Goal: Transaction & Acquisition: Purchase product/service

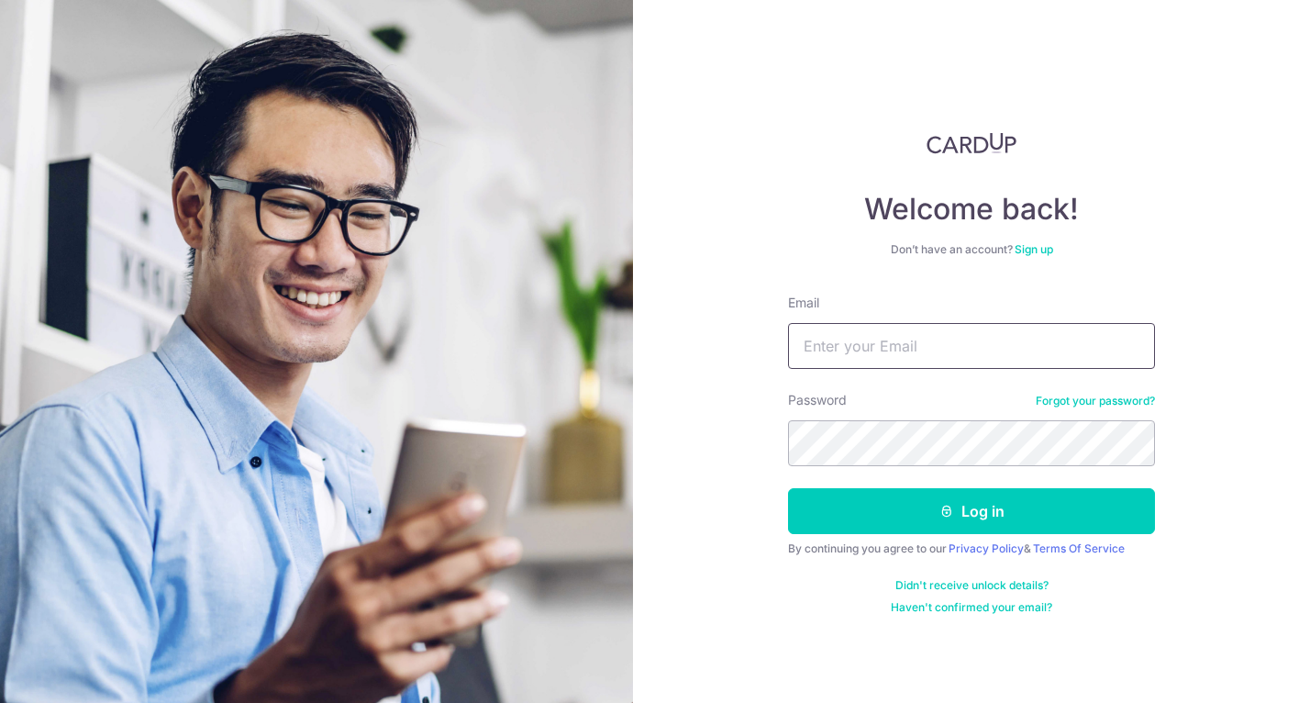
type input "sammychan86@gmail.com"
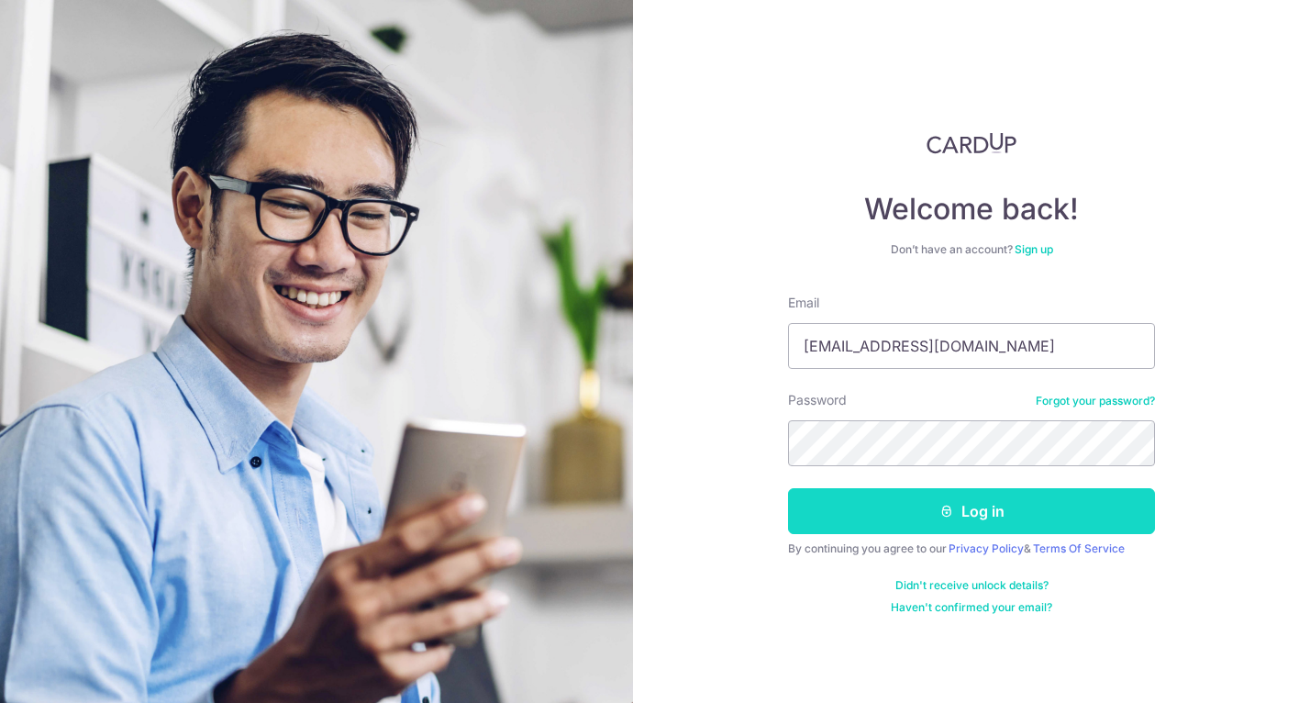
click at [913, 512] on button "Log in" at bounding box center [971, 511] width 367 height 46
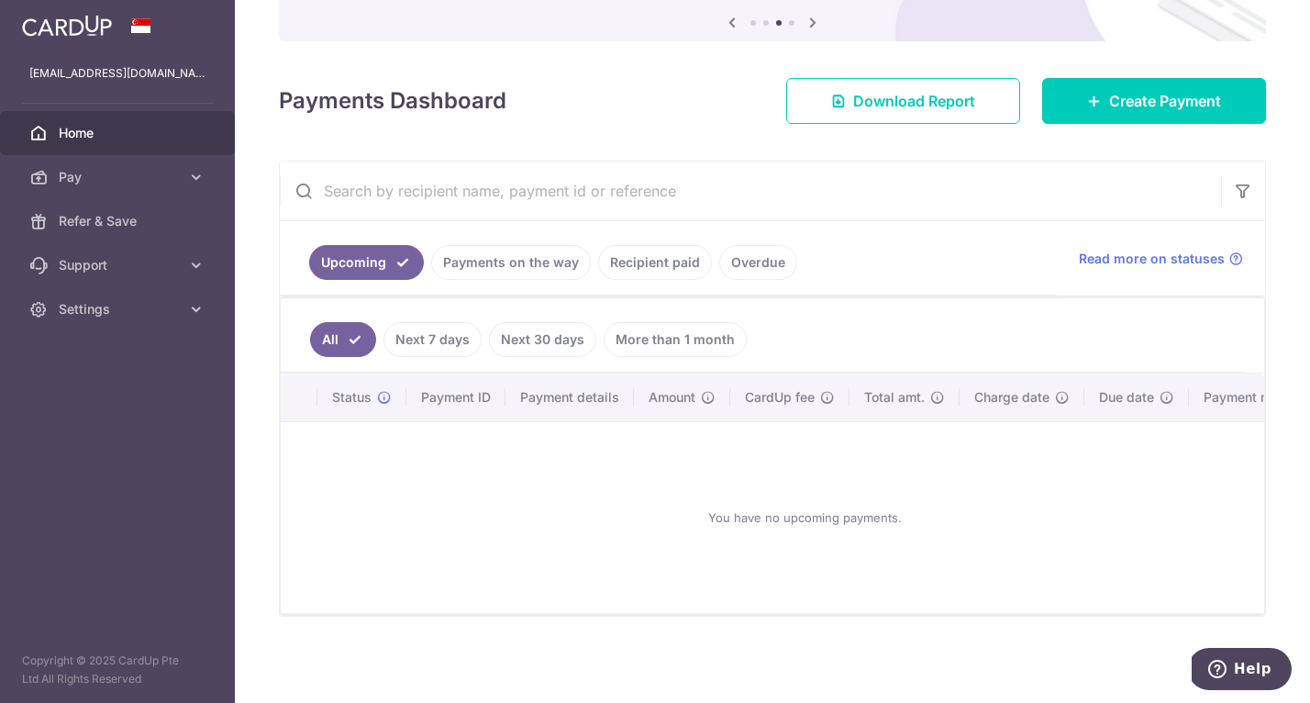
scroll to position [194, 0]
click at [153, 175] on span "Pay" at bounding box center [119, 177] width 121 height 18
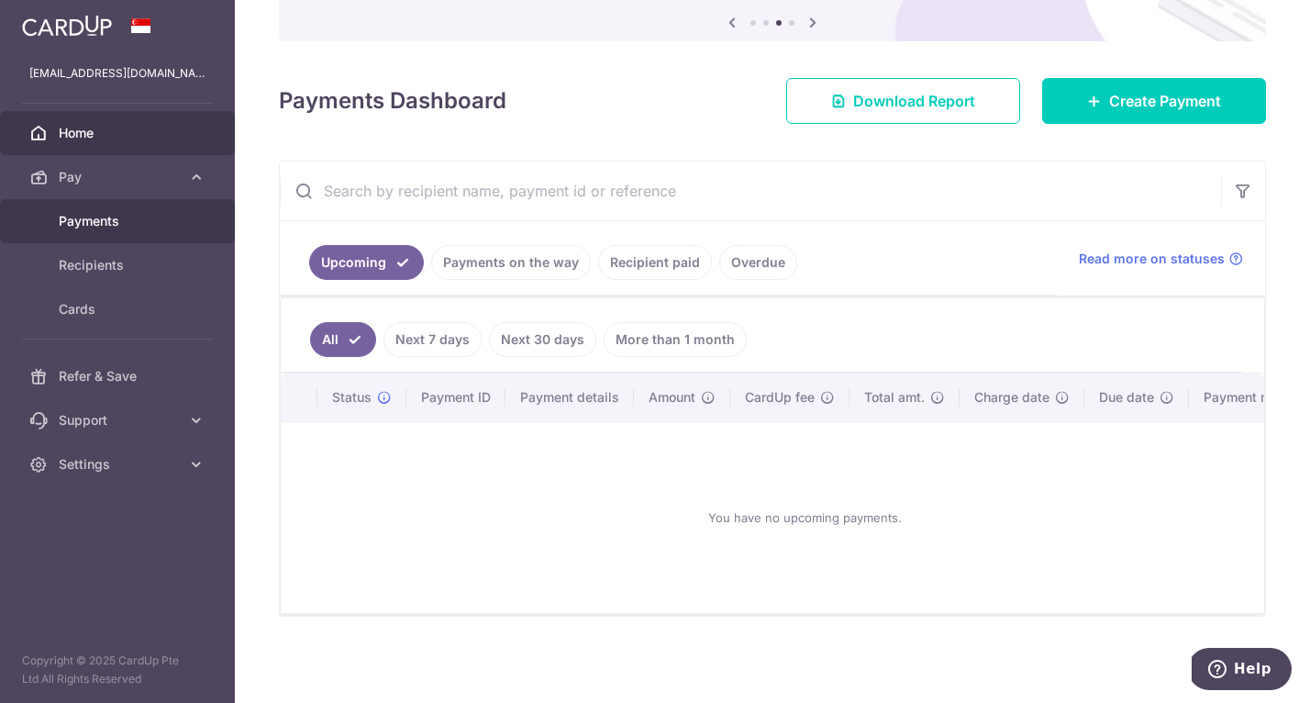
click at [121, 225] on span "Payments" at bounding box center [119, 221] width 121 height 18
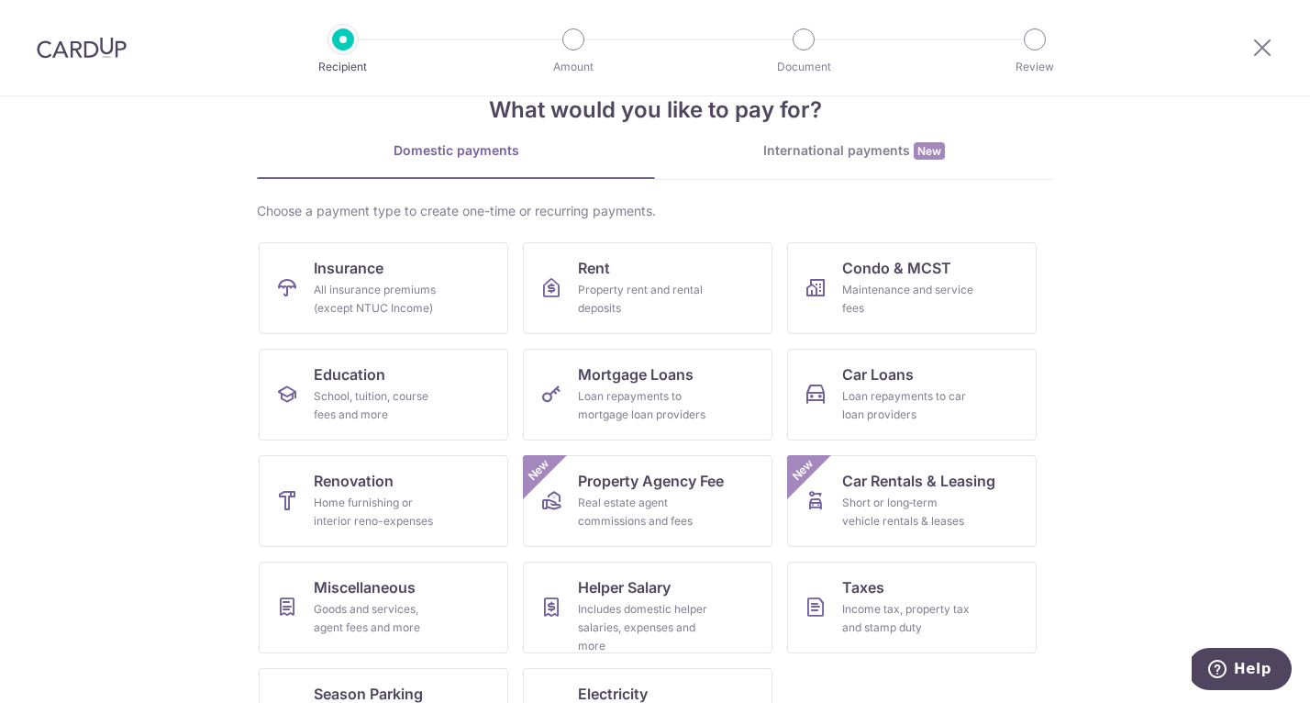
scroll to position [48, 0]
click at [372, 502] on div "Home furnishing or interior reno-expenses" at bounding box center [380, 511] width 132 height 37
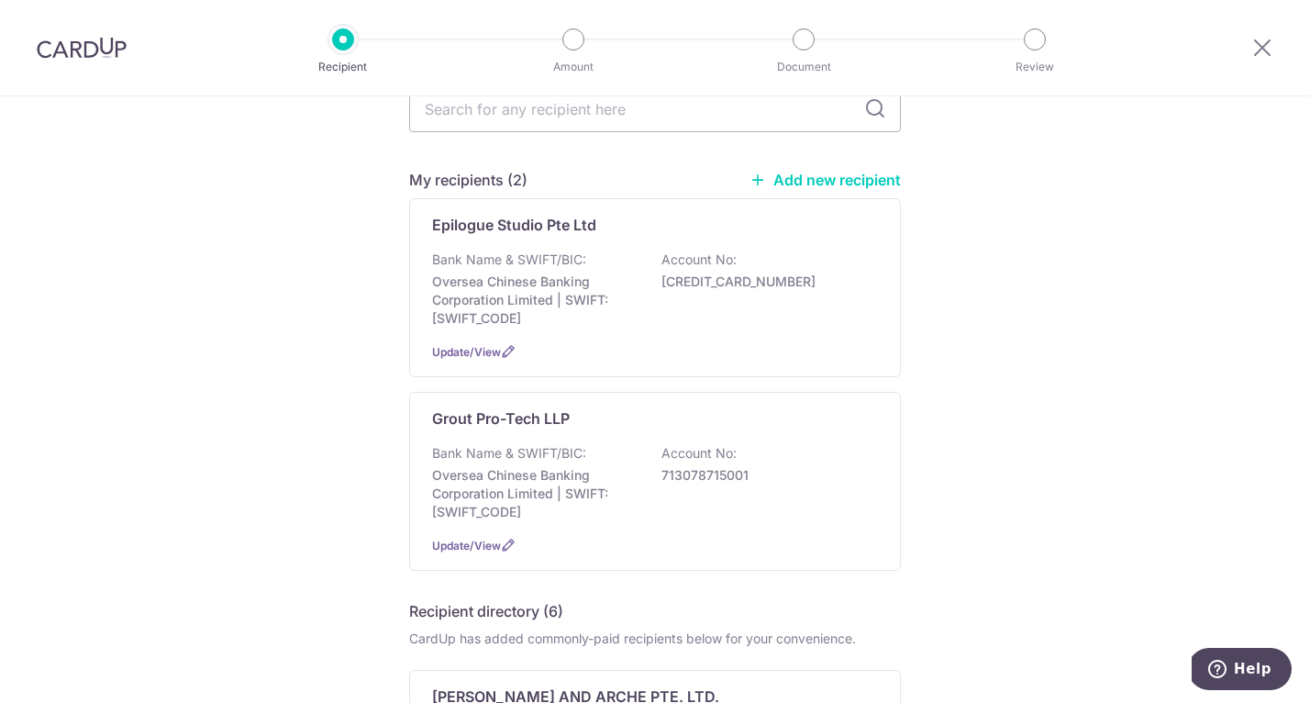
scroll to position [105, 0]
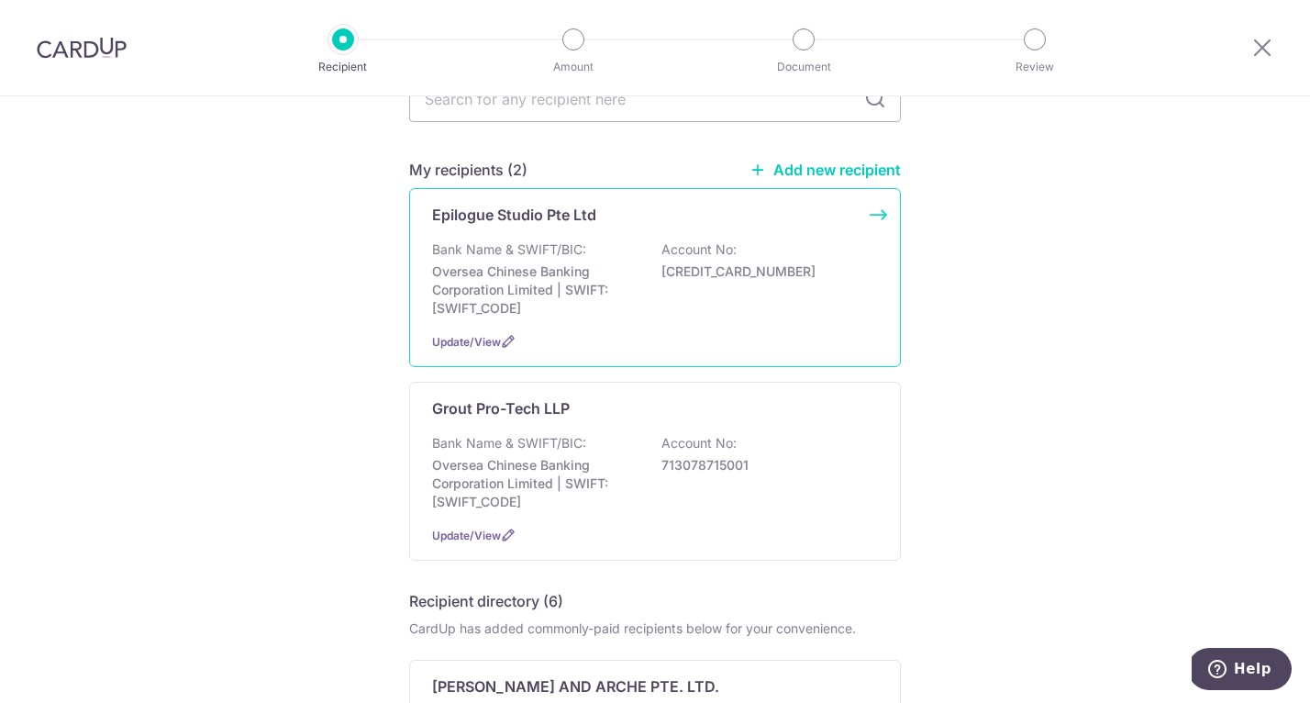
click at [533, 268] on p "Oversea Chinese Banking Corporation Limited | SWIFT: [SWIFT_CODE]" at bounding box center [535, 289] width 206 height 55
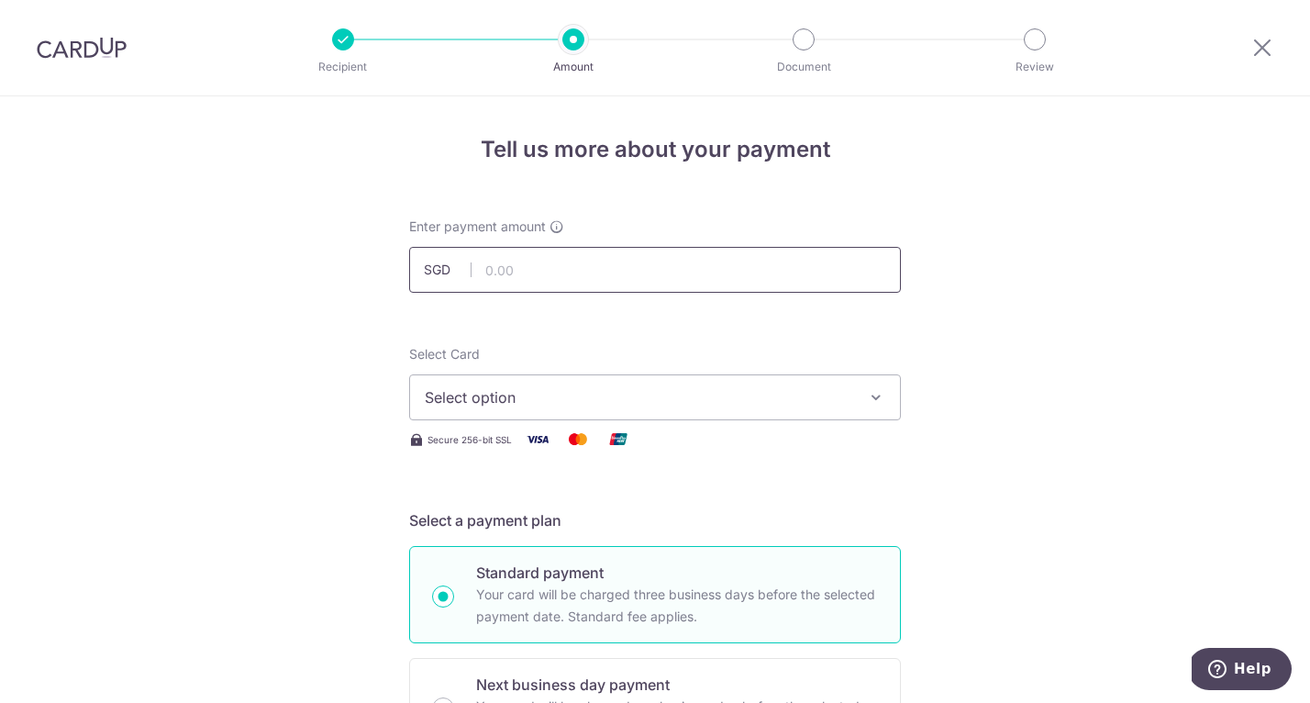
click at [526, 271] on input "text" at bounding box center [655, 270] width 492 height 46
click at [464, 399] on span "Select option" at bounding box center [639, 397] width 428 height 22
type input "22,332.50"
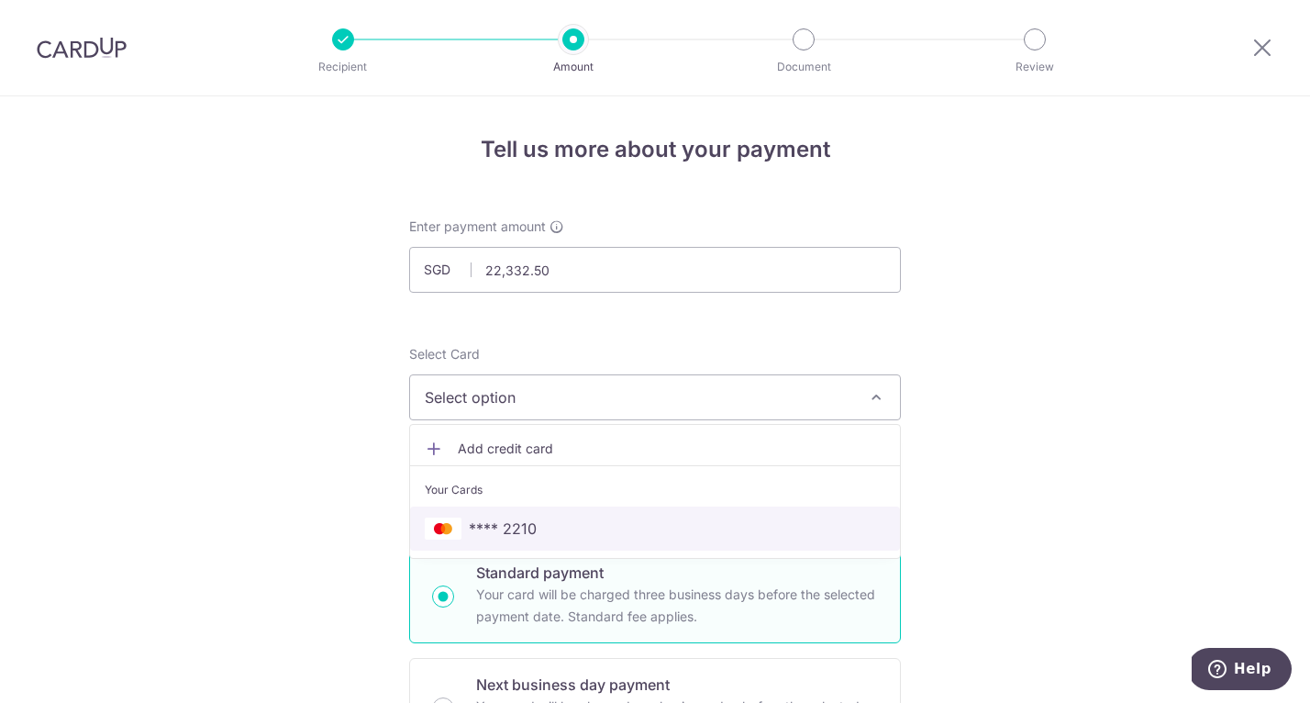
click at [481, 532] on span "**** 2210" at bounding box center [503, 529] width 68 height 22
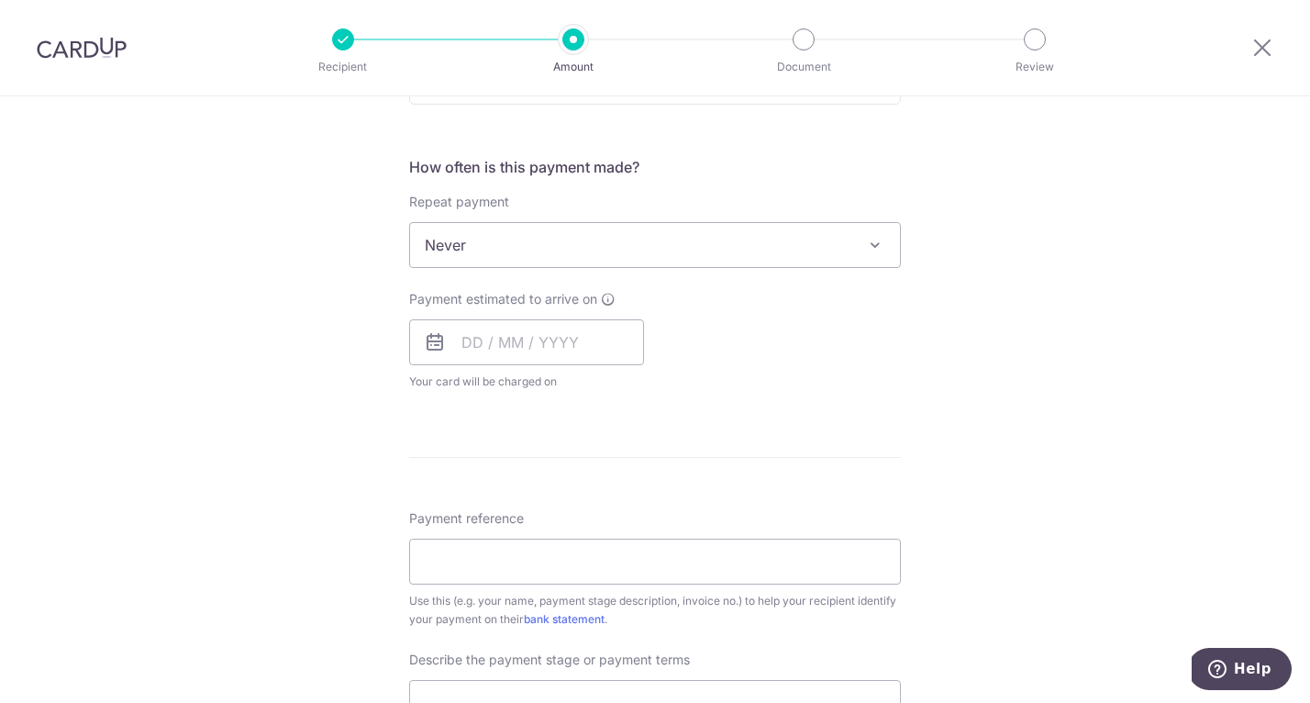
scroll to position [654, 0]
click at [609, 341] on input "text" at bounding box center [526, 339] width 235 height 46
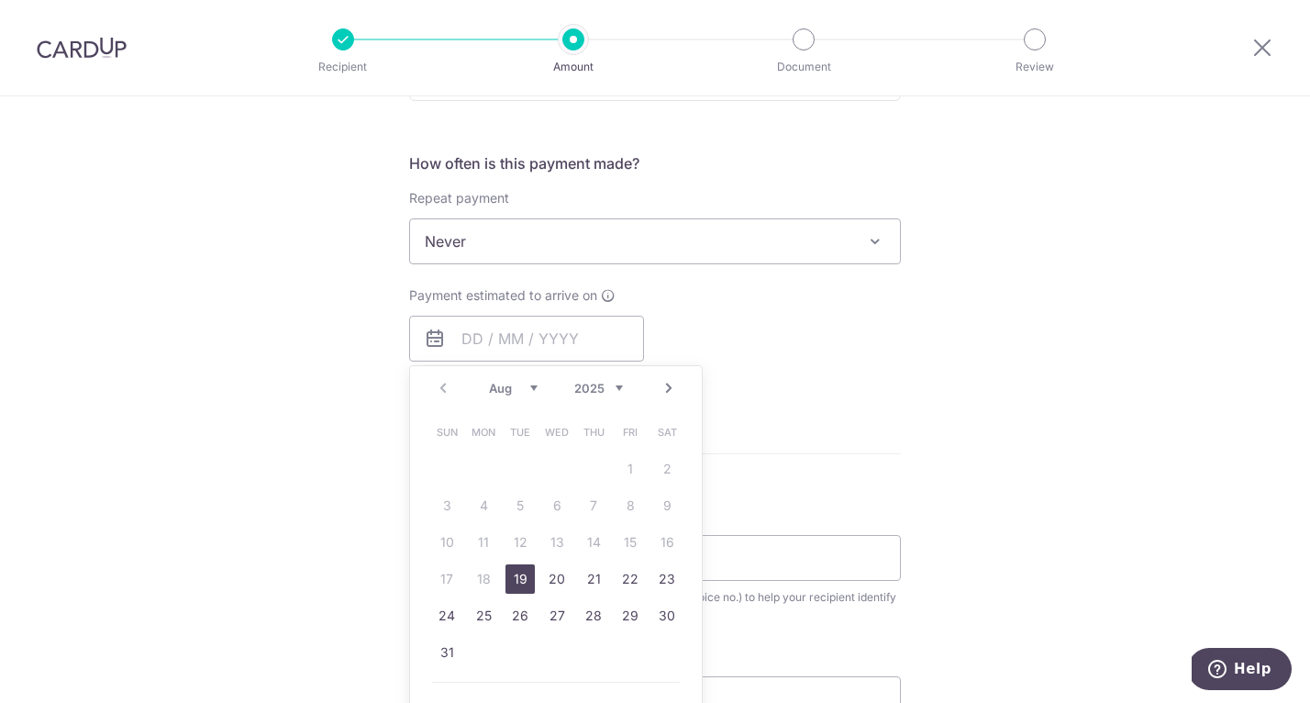
click at [523, 572] on link "19" at bounding box center [520, 578] width 29 height 29
type input "[DATE]"
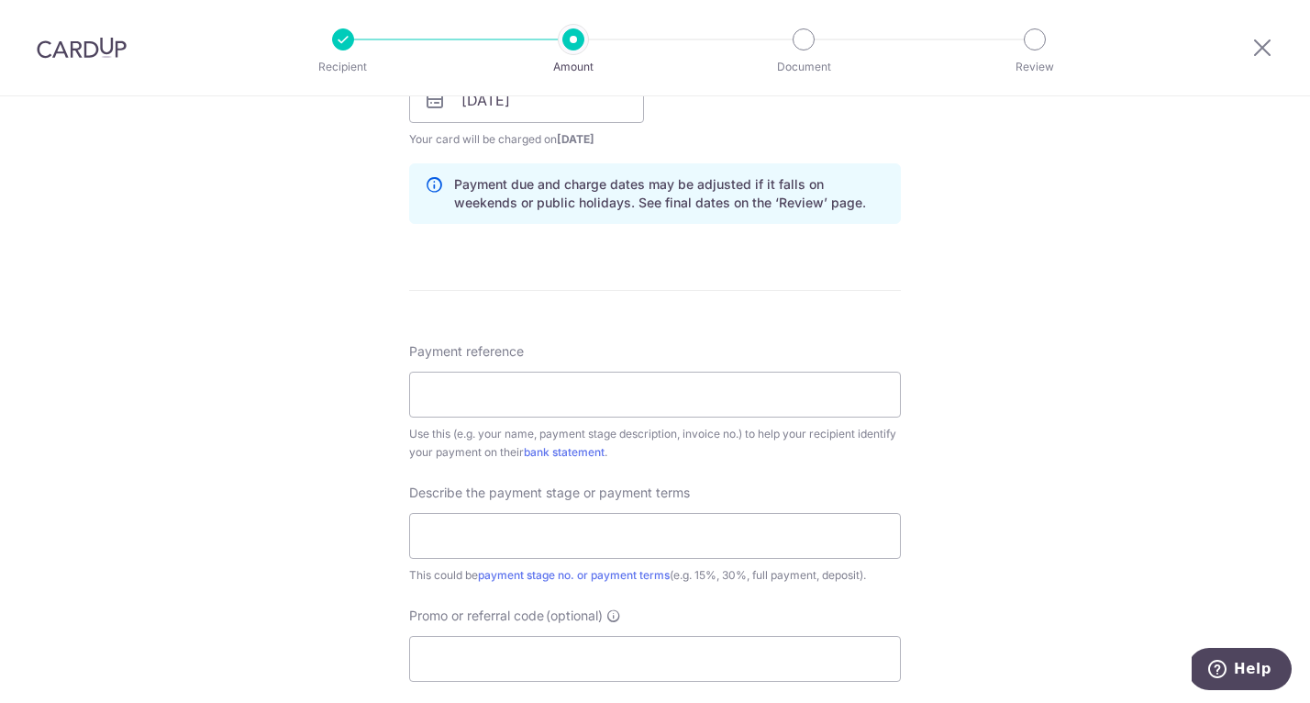
scroll to position [895, 0]
click at [677, 403] on input "Payment reference" at bounding box center [655, 393] width 492 height 46
click at [677, 403] on input "50% deist" at bounding box center [655, 393] width 492 height 46
type input "5"
type input "p"
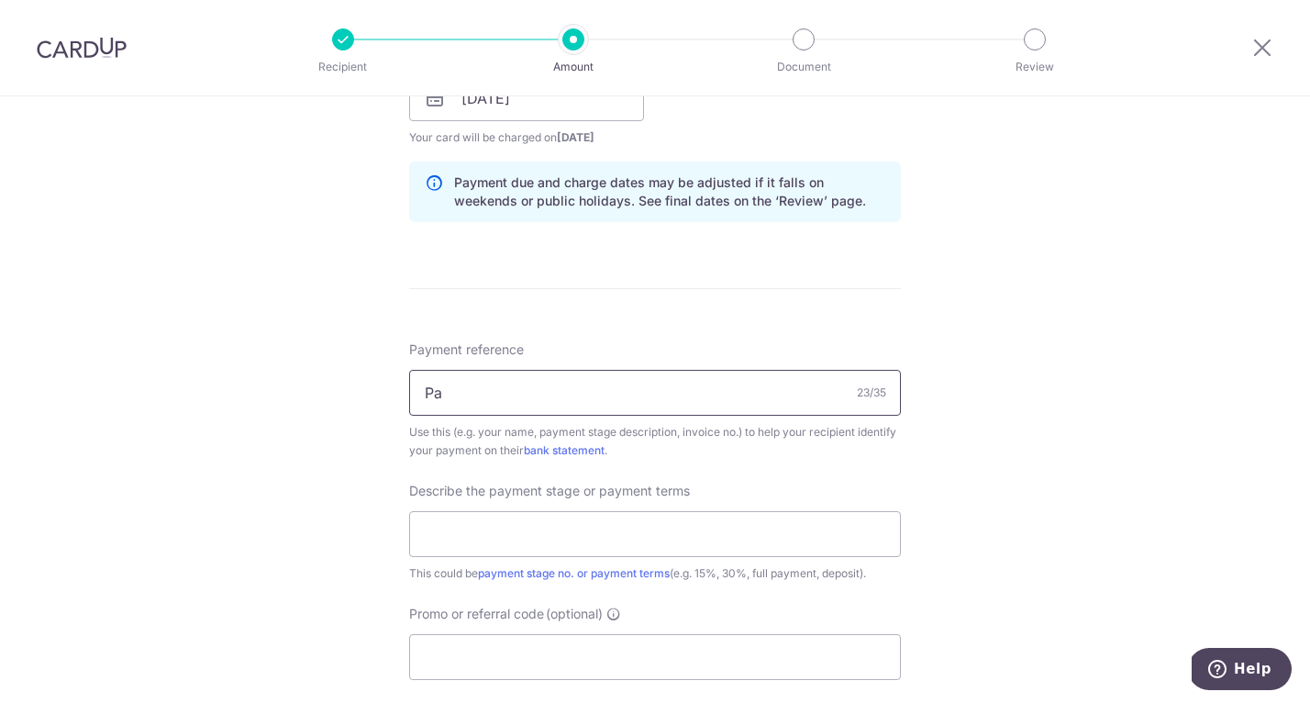
type input "P"
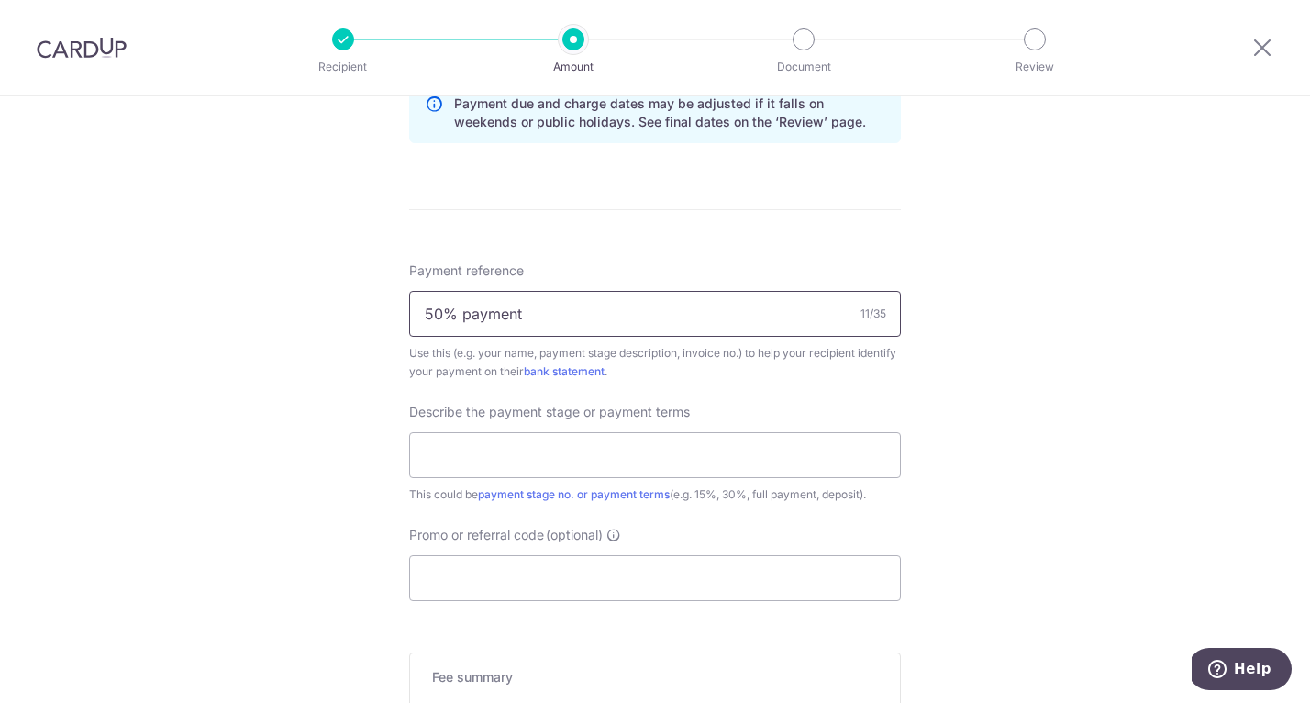
scroll to position [1009, 0]
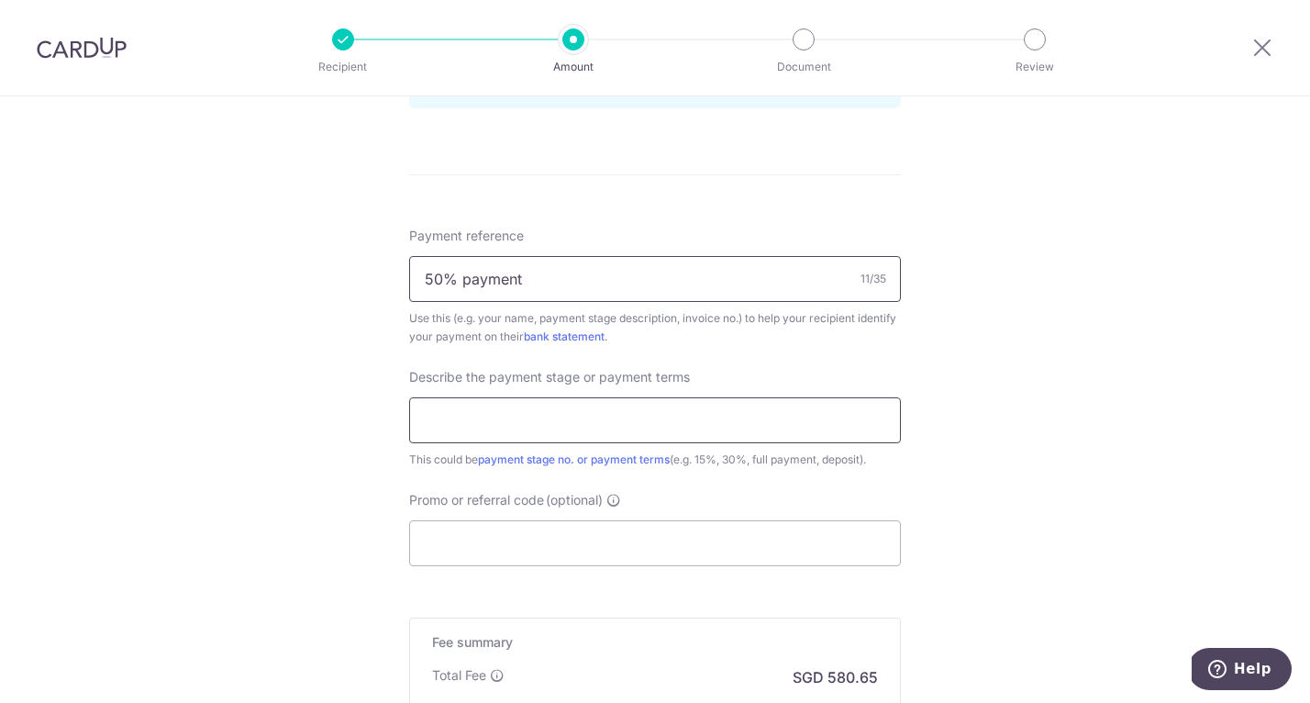
type input "50% payment"
click at [703, 431] on input "text" at bounding box center [655, 420] width 492 height 46
type input "50%"
click at [607, 272] on input "50% payment" at bounding box center [655, 279] width 492 height 46
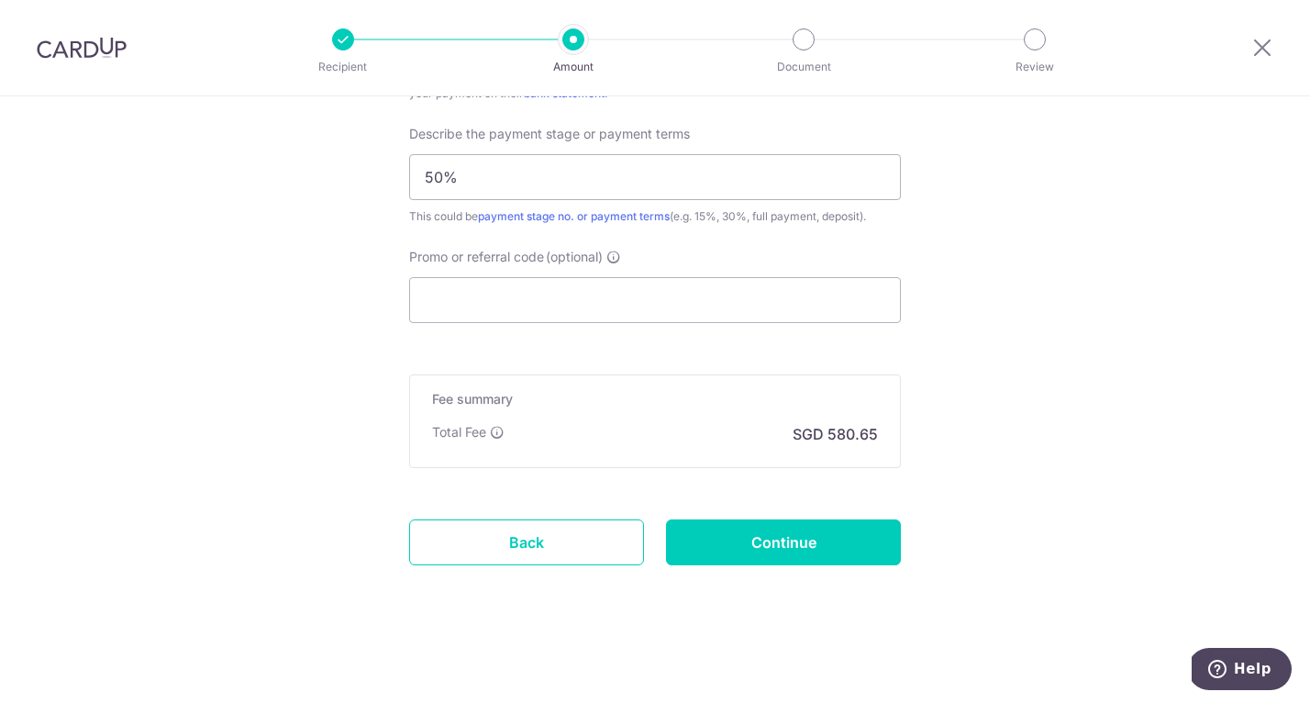
scroll to position [1252, 0]
type input "[PERSON_NAME]"
click at [836, 552] on input "Continue" at bounding box center [783, 542] width 235 height 46
type input "Create Schedule"
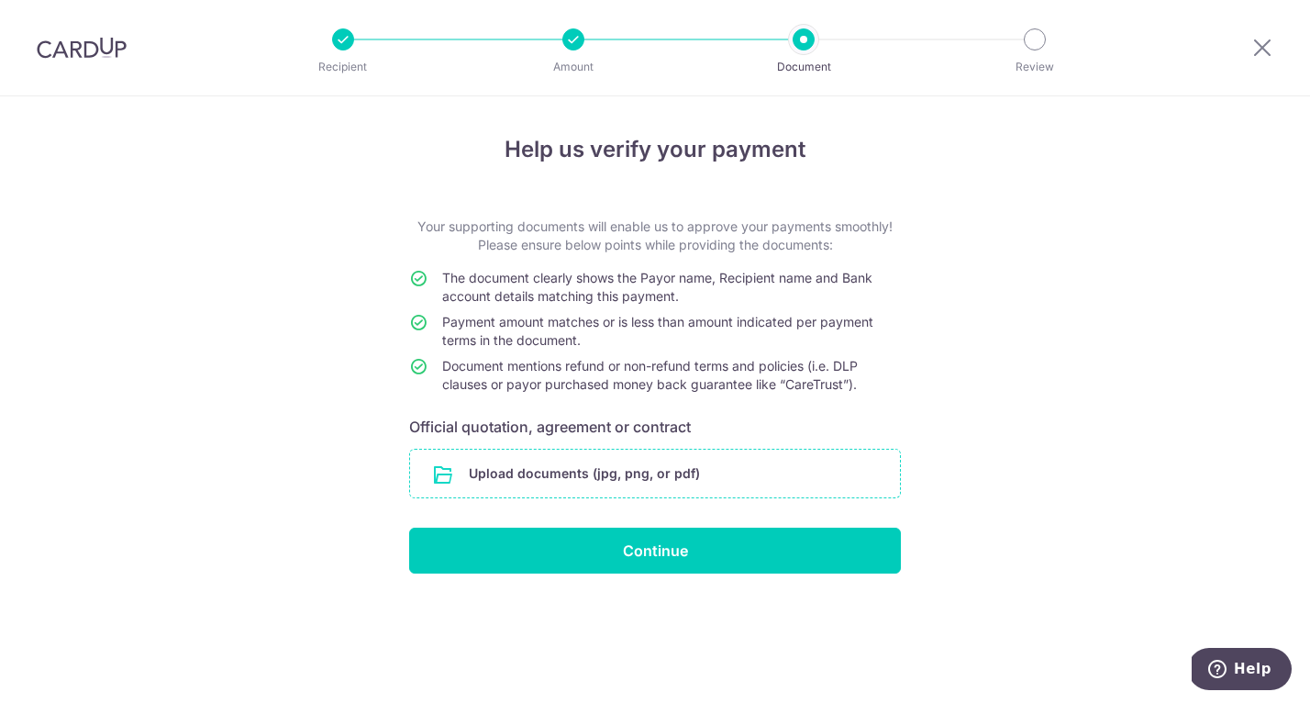
click at [534, 473] on input "file" at bounding box center [655, 474] width 490 height 48
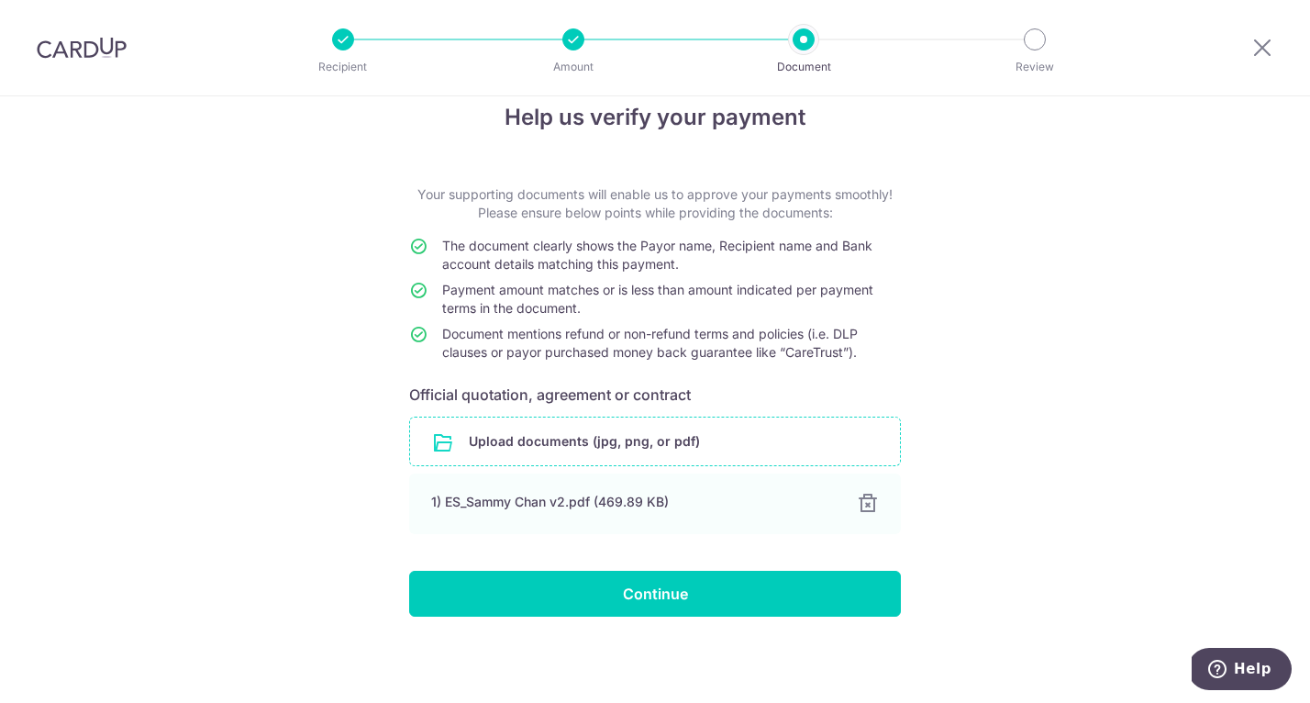
scroll to position [32, 0]
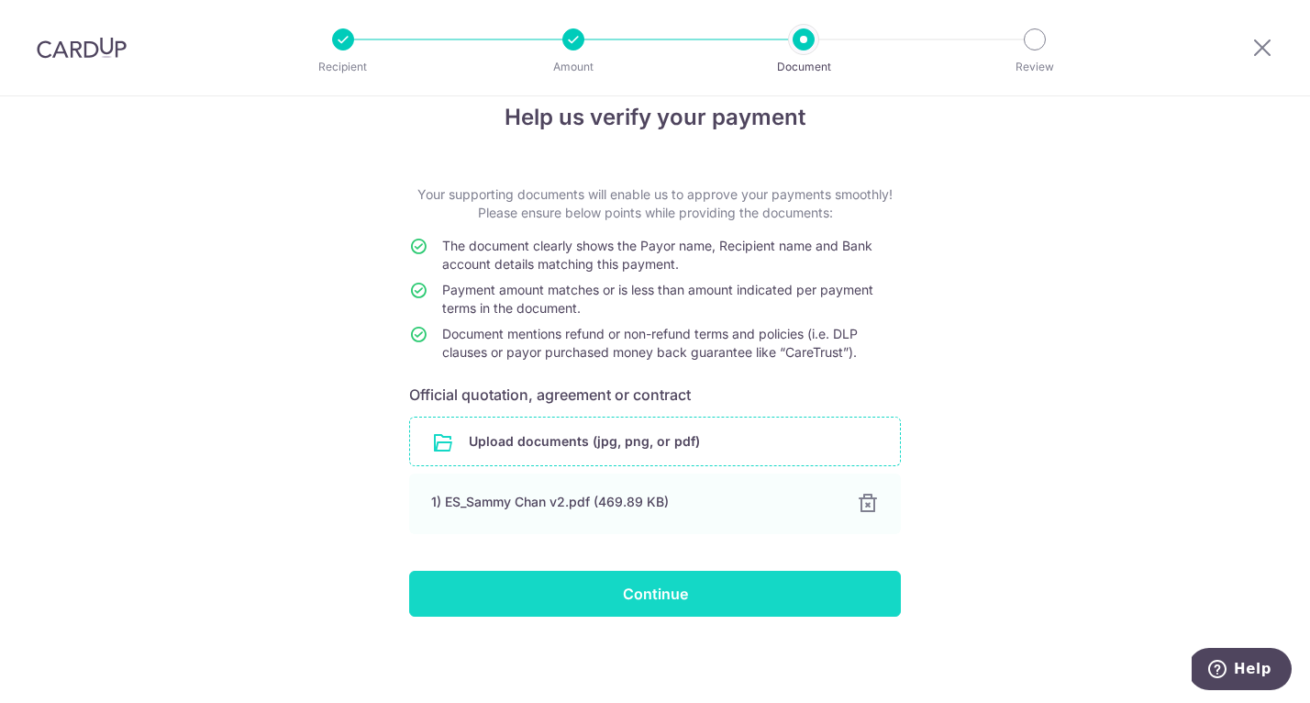
click at [640, 609] on input "Continue" at bounding box center [655, 594] width 492 height 46
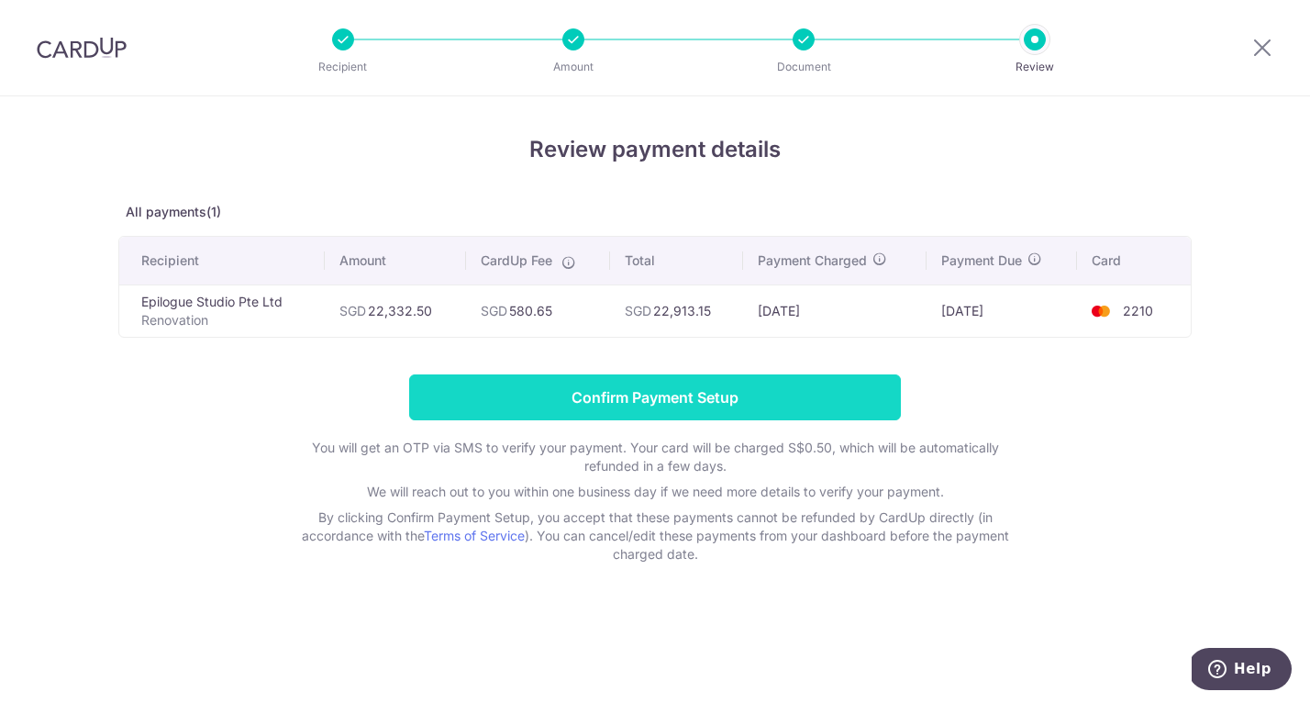
click at [833, 400] on input "Confirm Payment Setup" at bounding box center [655, 397] width 492 height 46
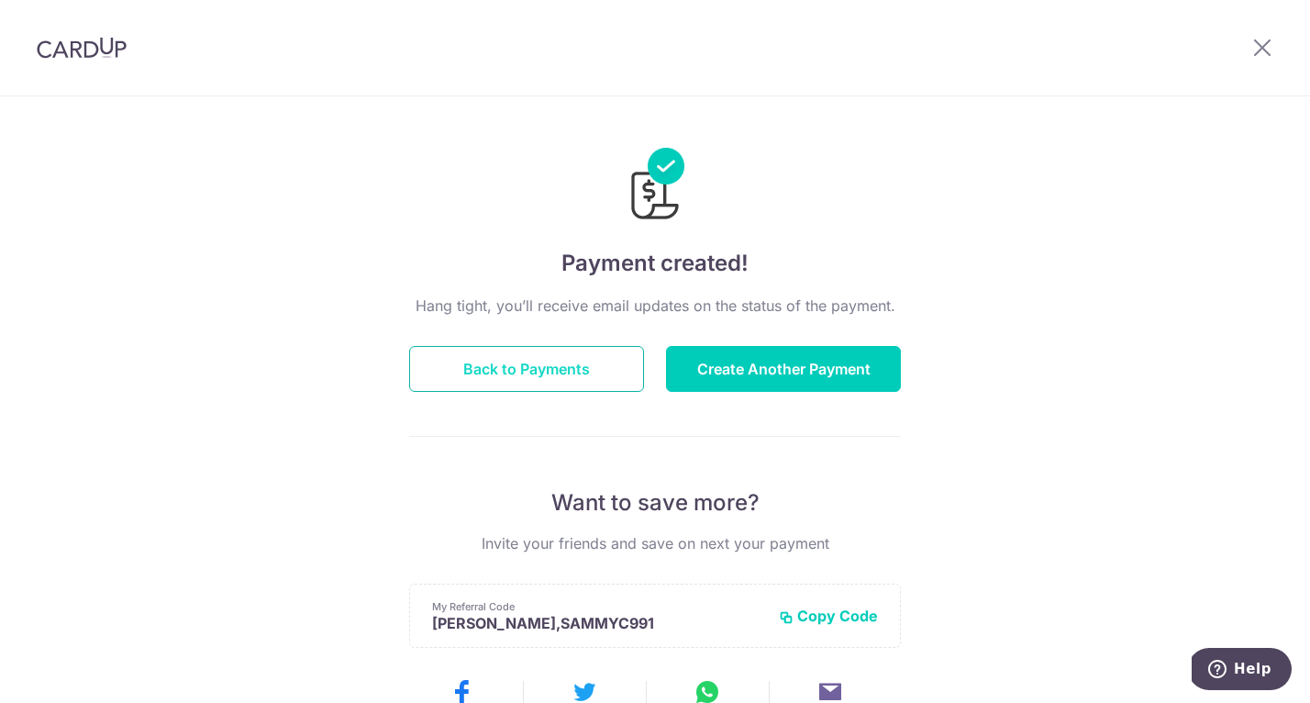
click at [512, 362] on button "Back to Payments" at bounding box center [526, 369] width 235 height 46
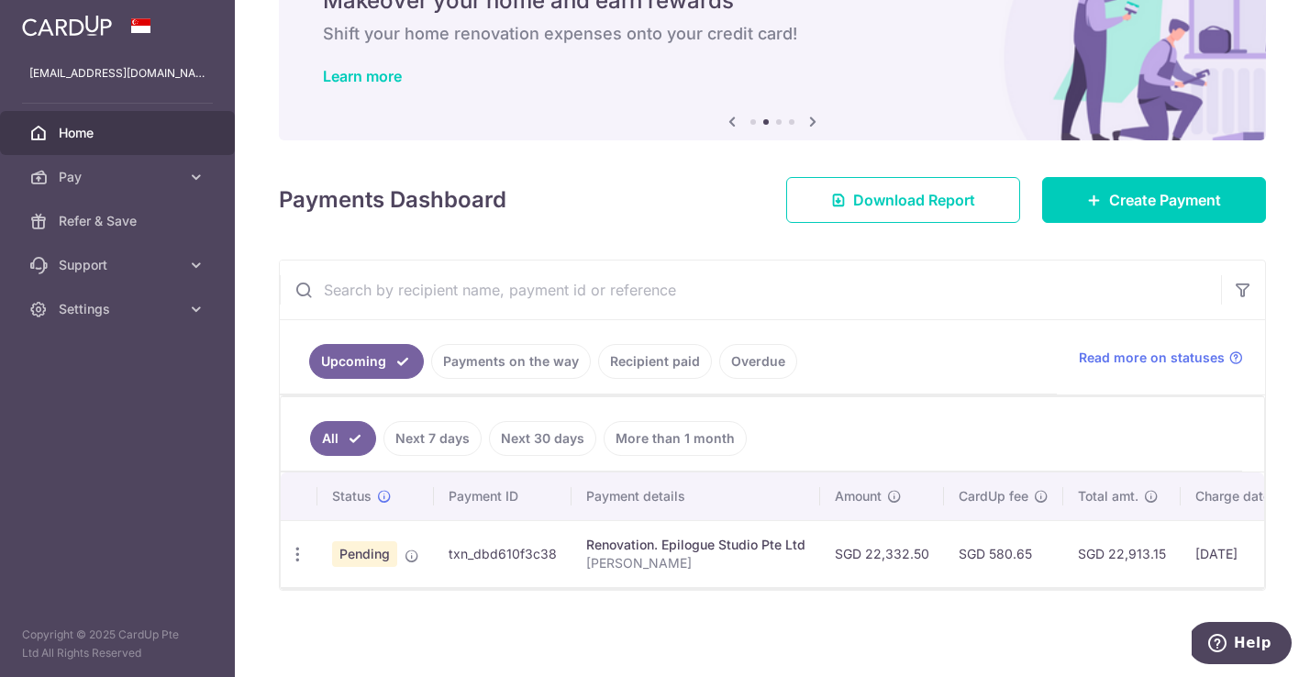
scroll to position [95, 0]
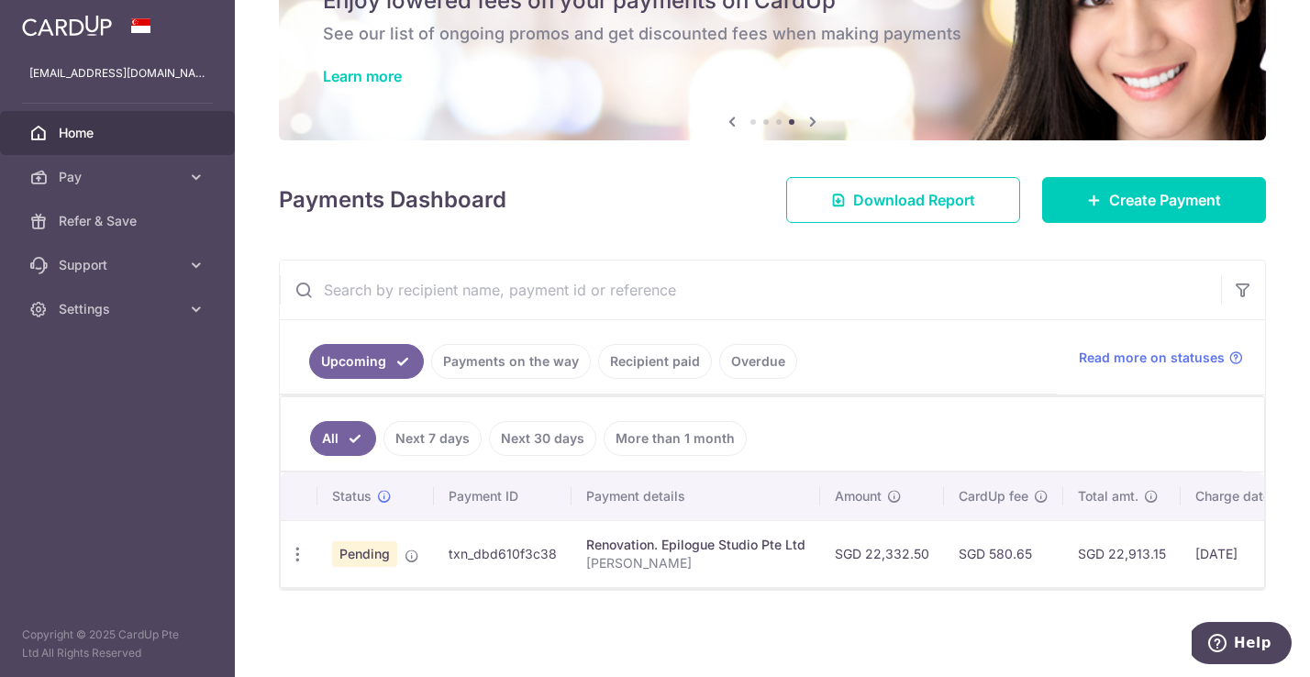
click at [866, 361] on ul "Upcoming Payments on the way Recipient paid Overdue" at bounding box center [668, 357] width 777 height 74
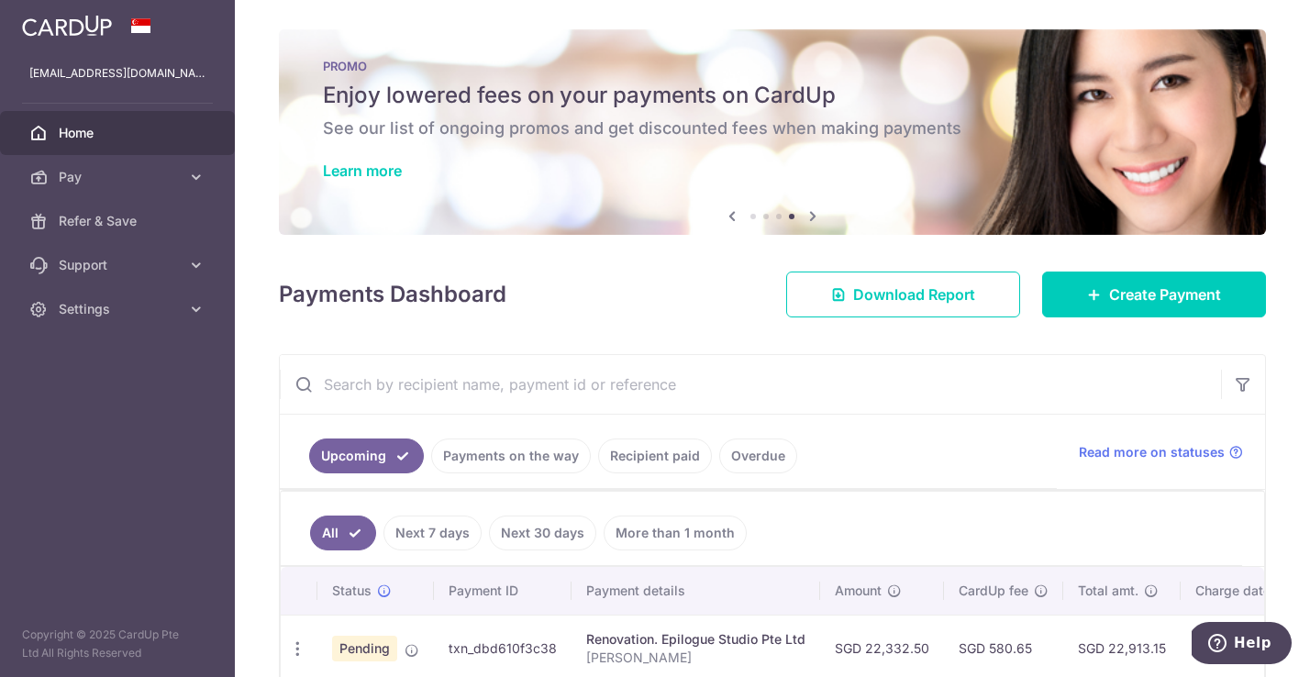
scroll to position [0, 0]
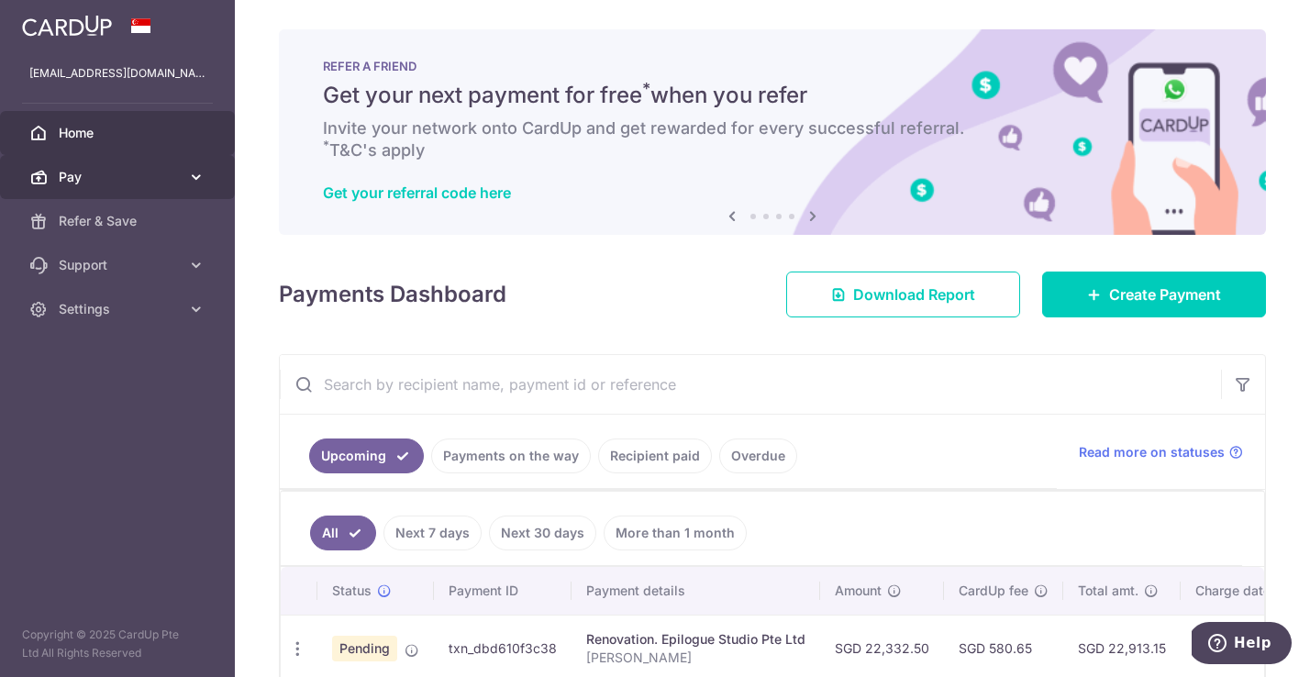
click at [92, 189] on link "Pay" at bounding box center [117, 177] width 235 height 44
